Goal: Task Accomplishment & Management: Complete application form

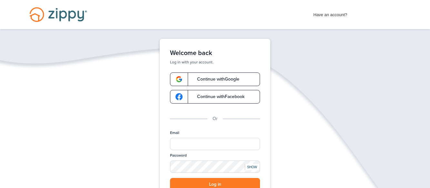
scroll to position [33, 0]
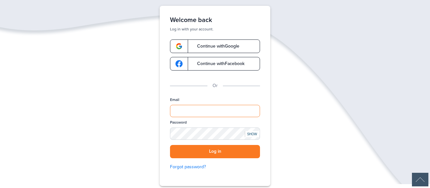
click at [184, 109] on input "Email" at bounding box center [215, 111] width 90 height 12
click at [227, 110] on input "**********" at bounding box center [215, 111] width 90 height 12
type input "**********"
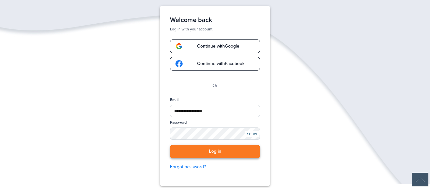
click at [227, 152] on button "Log in" at bounding box center [215, 151] width 90 height 13
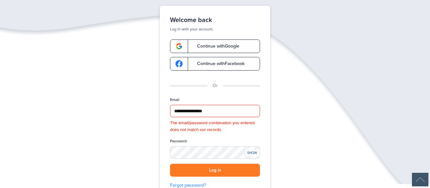
click at [253, 152] on div "SHOW" at bounding box center [252, 153] width 14 height 6
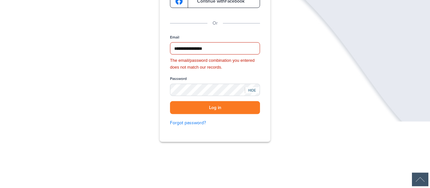
scroll to position [99, 0]
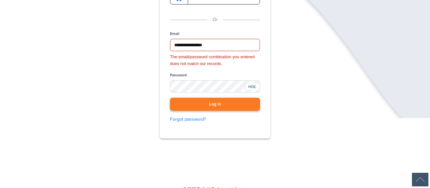
click at [217, 104] on button "Log in" at bounding box center [215, 104] width 90 height 13
click at [216, 104] on button "Log in" at bounding box center [215, 104] width 90 height 13
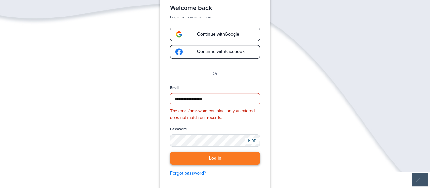
scroll to position [33, 0]
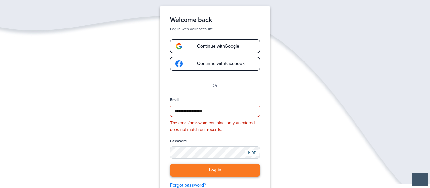
click at [213, 170] on button "Log in" at bounding box center [215, 169] width 90 height 13
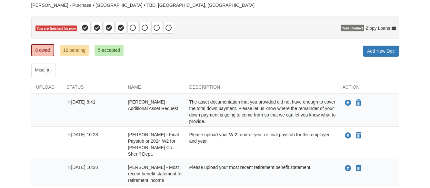
scroll to position [66, 0]
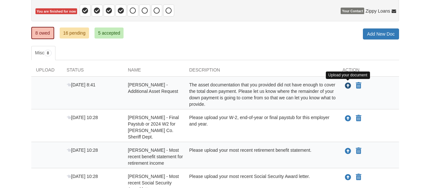
click at [349, 85] on icon "Upload Eugene Painton - Additional Asset Request" at bounding box center [348, 86] width 6 height 6
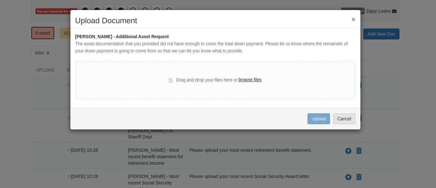
click at [353, 19] on button "×" at bounding box center [353, 19] width 4 height 7
